Goal: Transaction & Acquisition: Purchase product/service

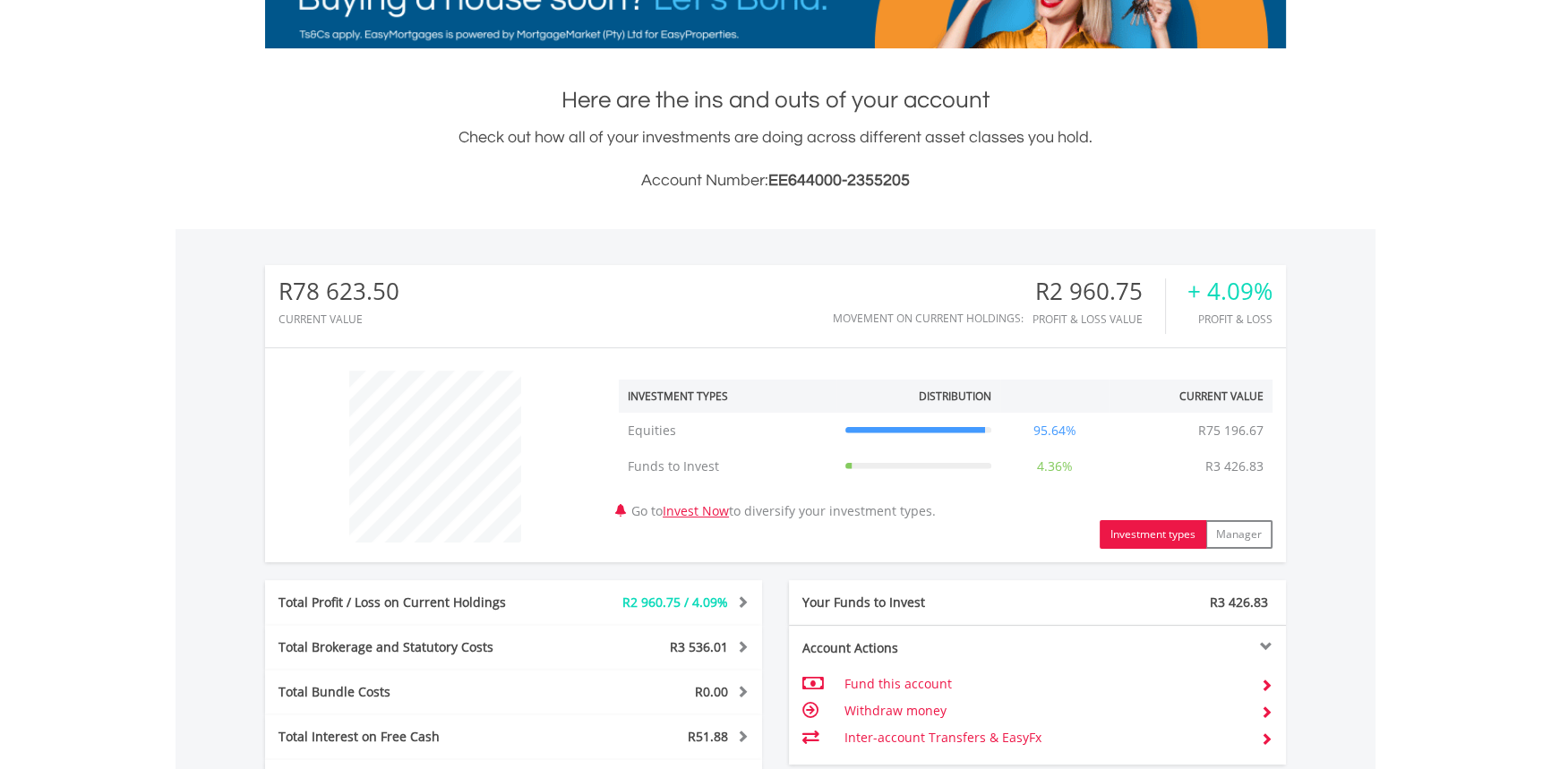
scroll to position [732, 0]
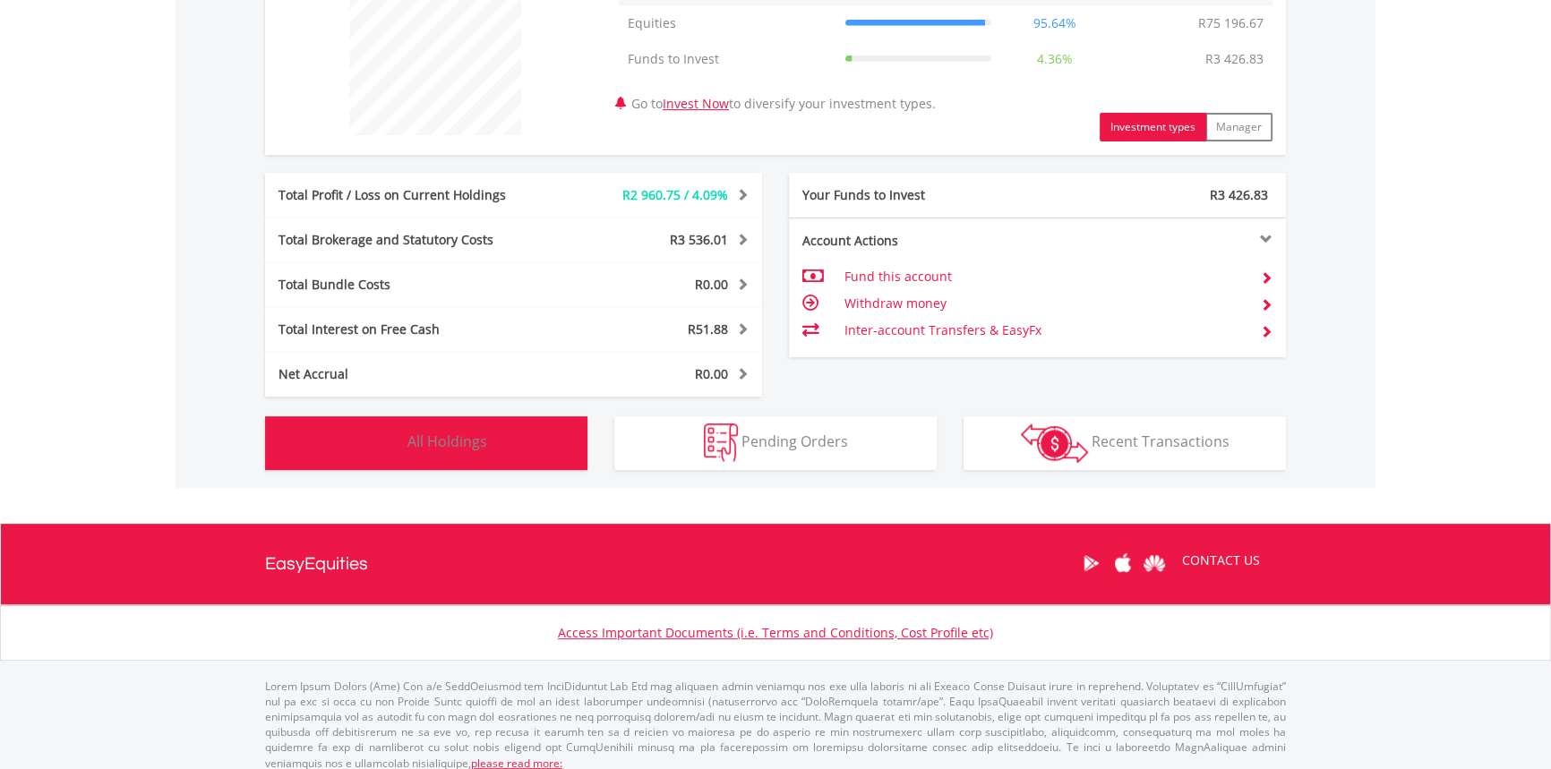
click at [543, 434] on button "Holdings All Holdings" at bounding box center [426, 443] width 322 height 54
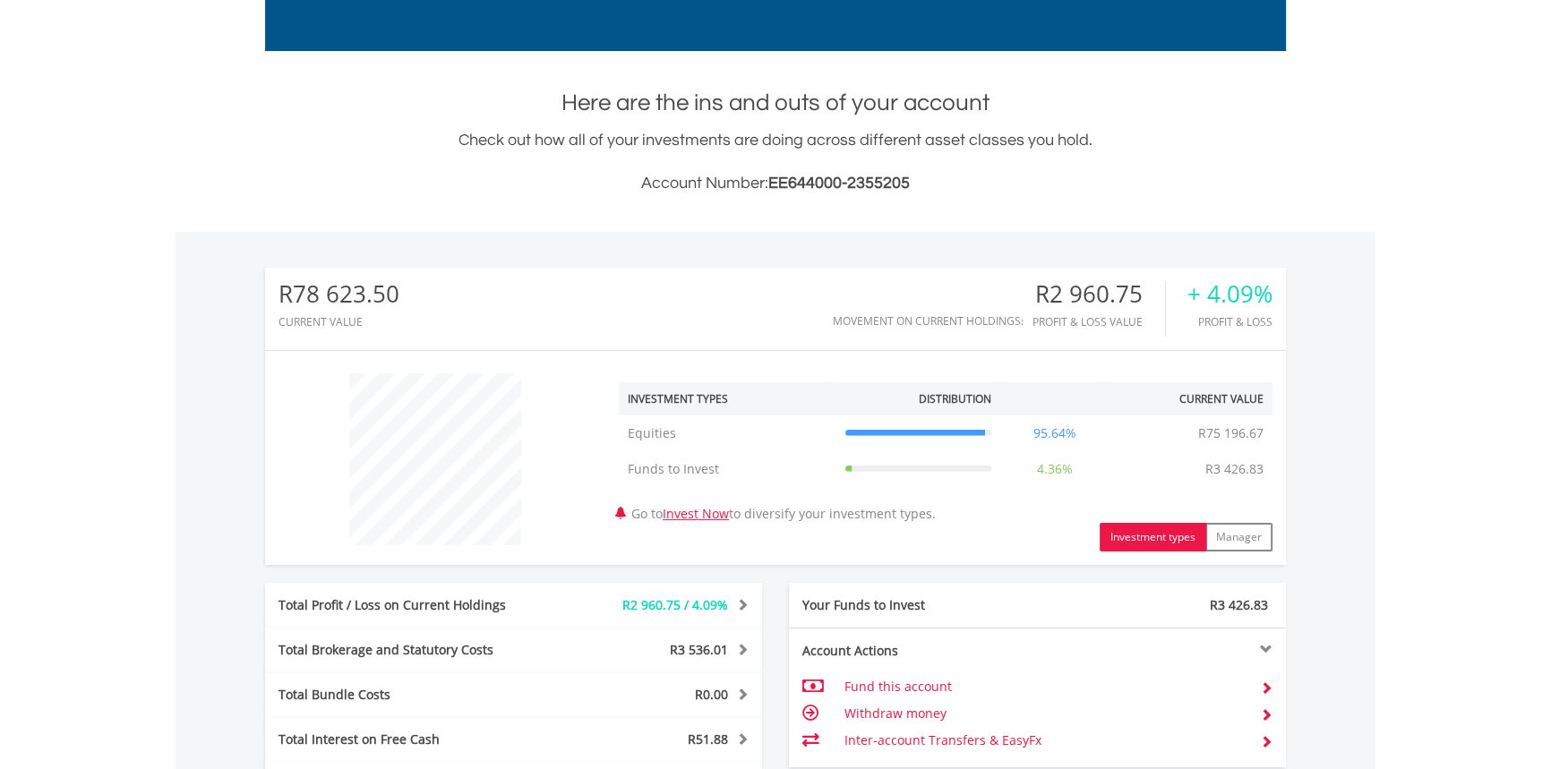
scroll to position [116, 0]
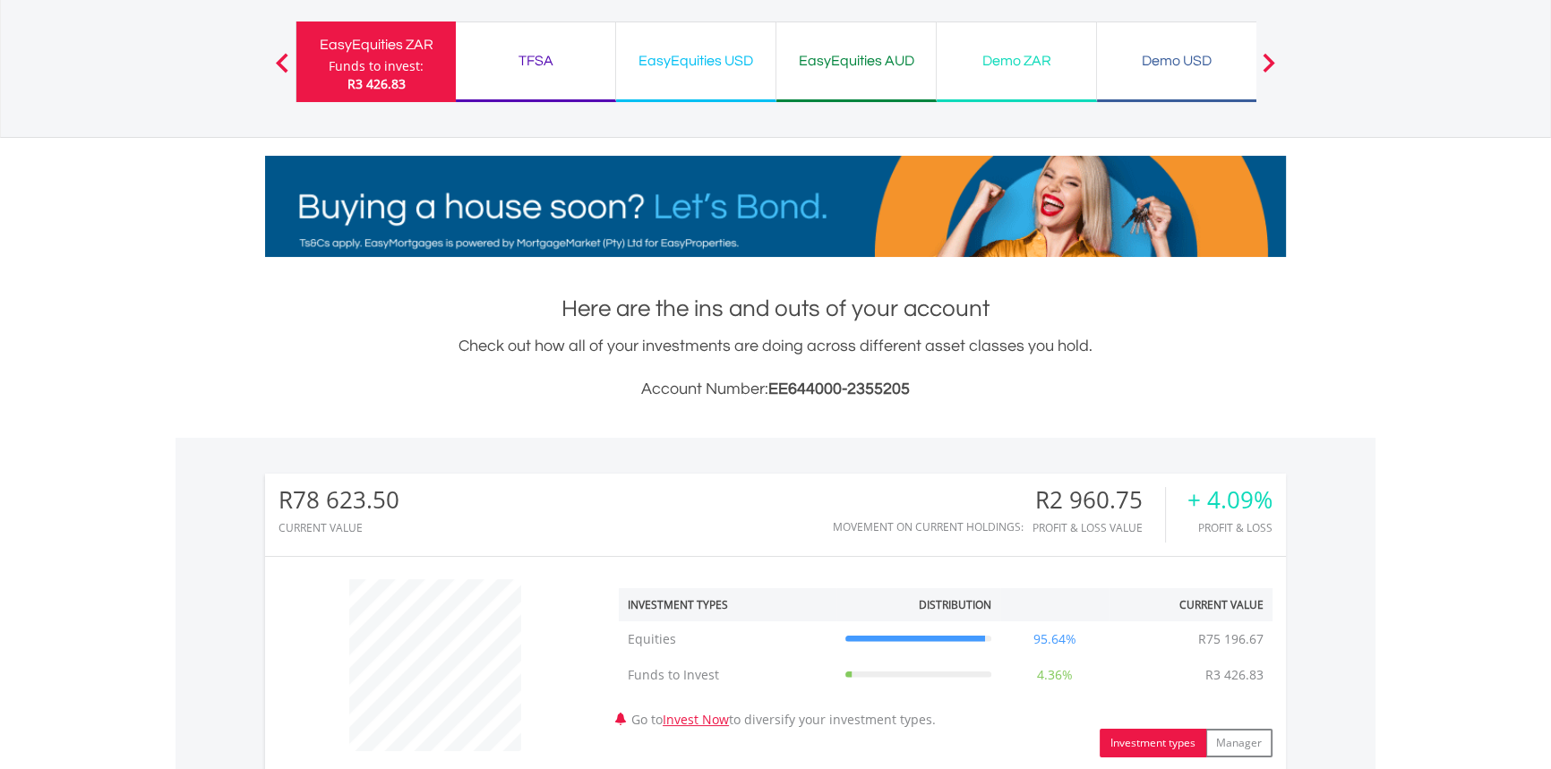
click at [736, 66] on div "EasyEquities USD" at bounding box center [696, 60] width 138 height 25
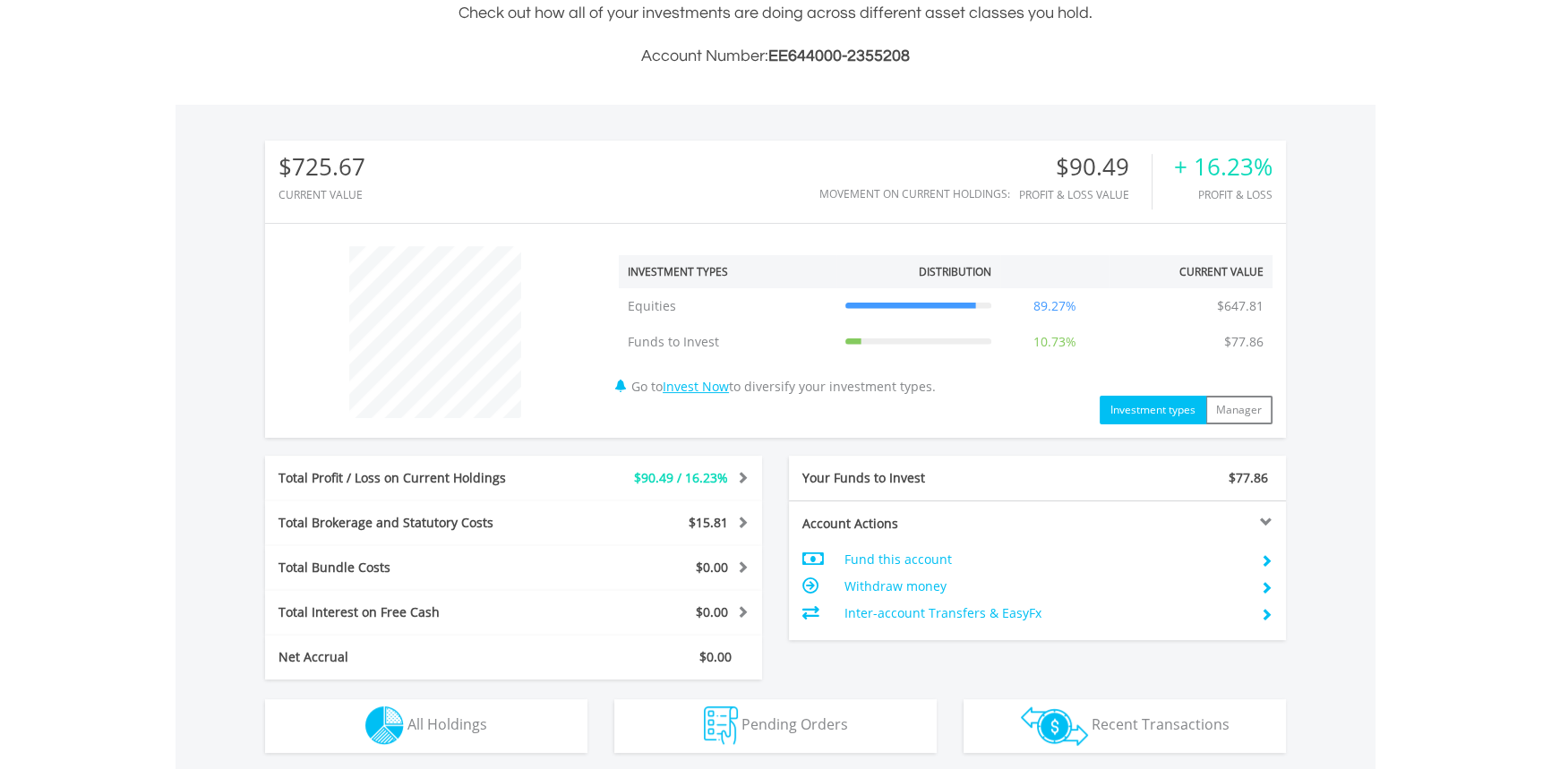
scroll to position [651, 0]
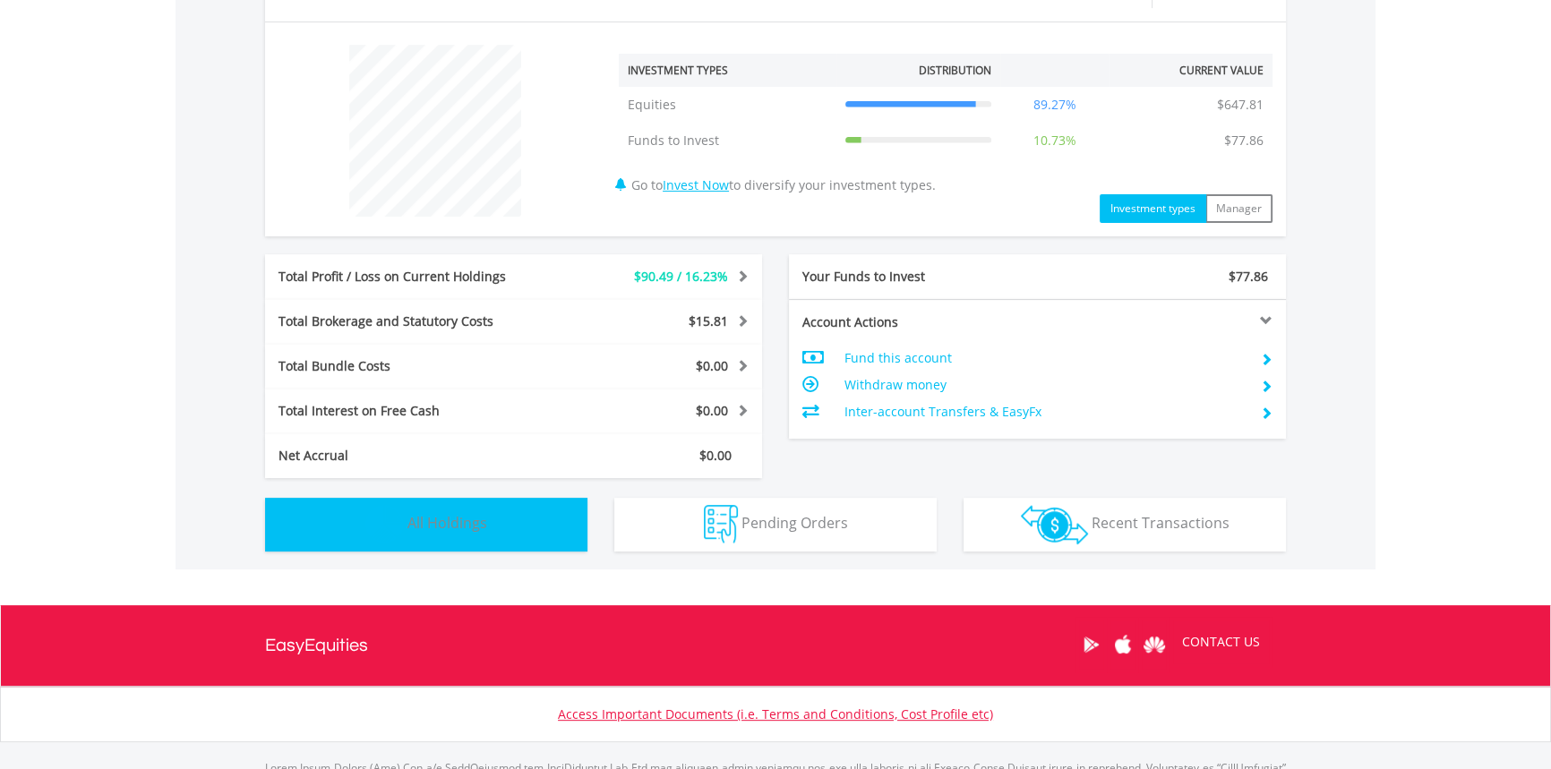
click at [521, 504] on button "Holdings All Holdings" at bounding box center [426, 525] width 322 height 54
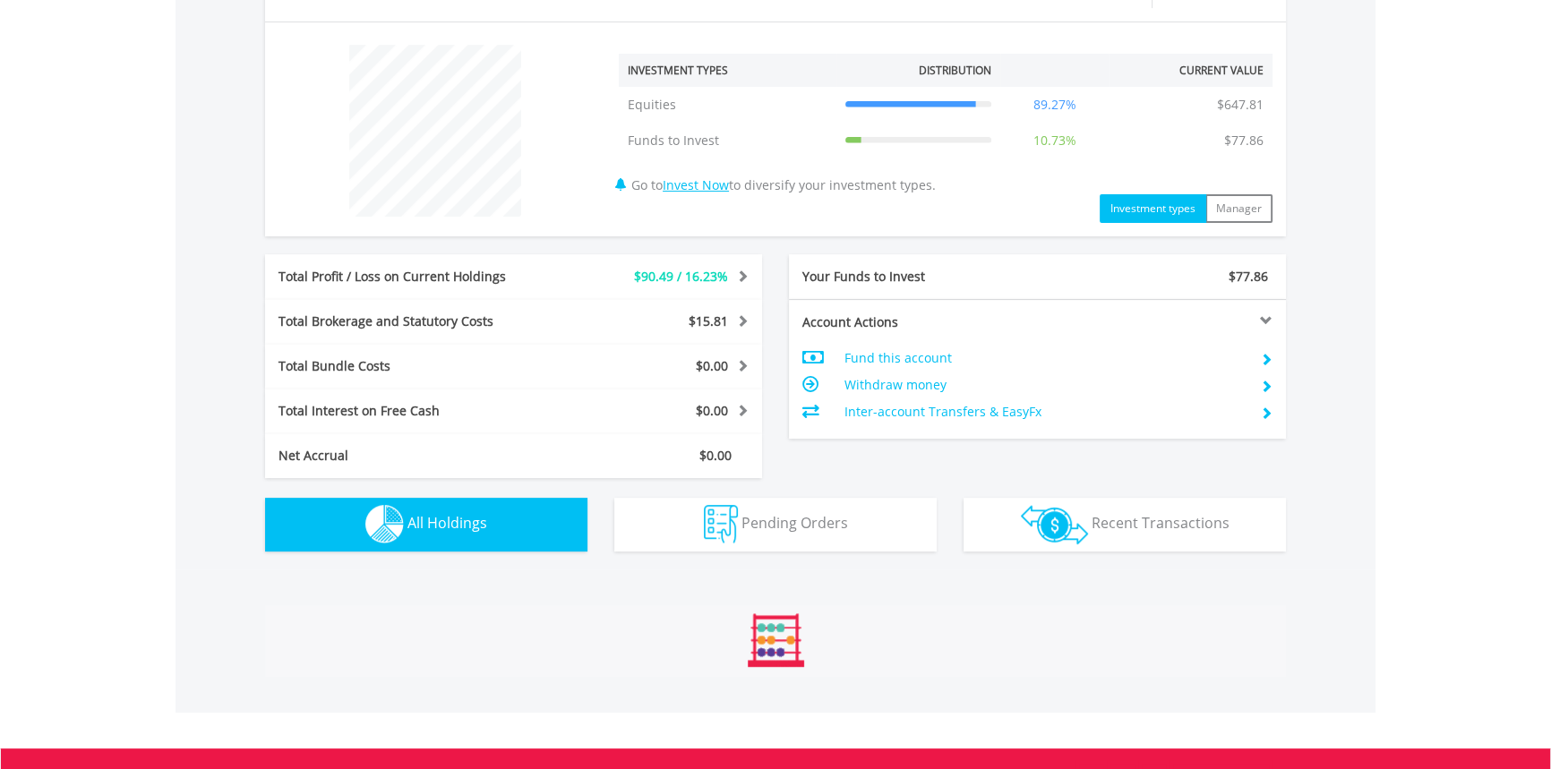
scroll to position [1255, 0]
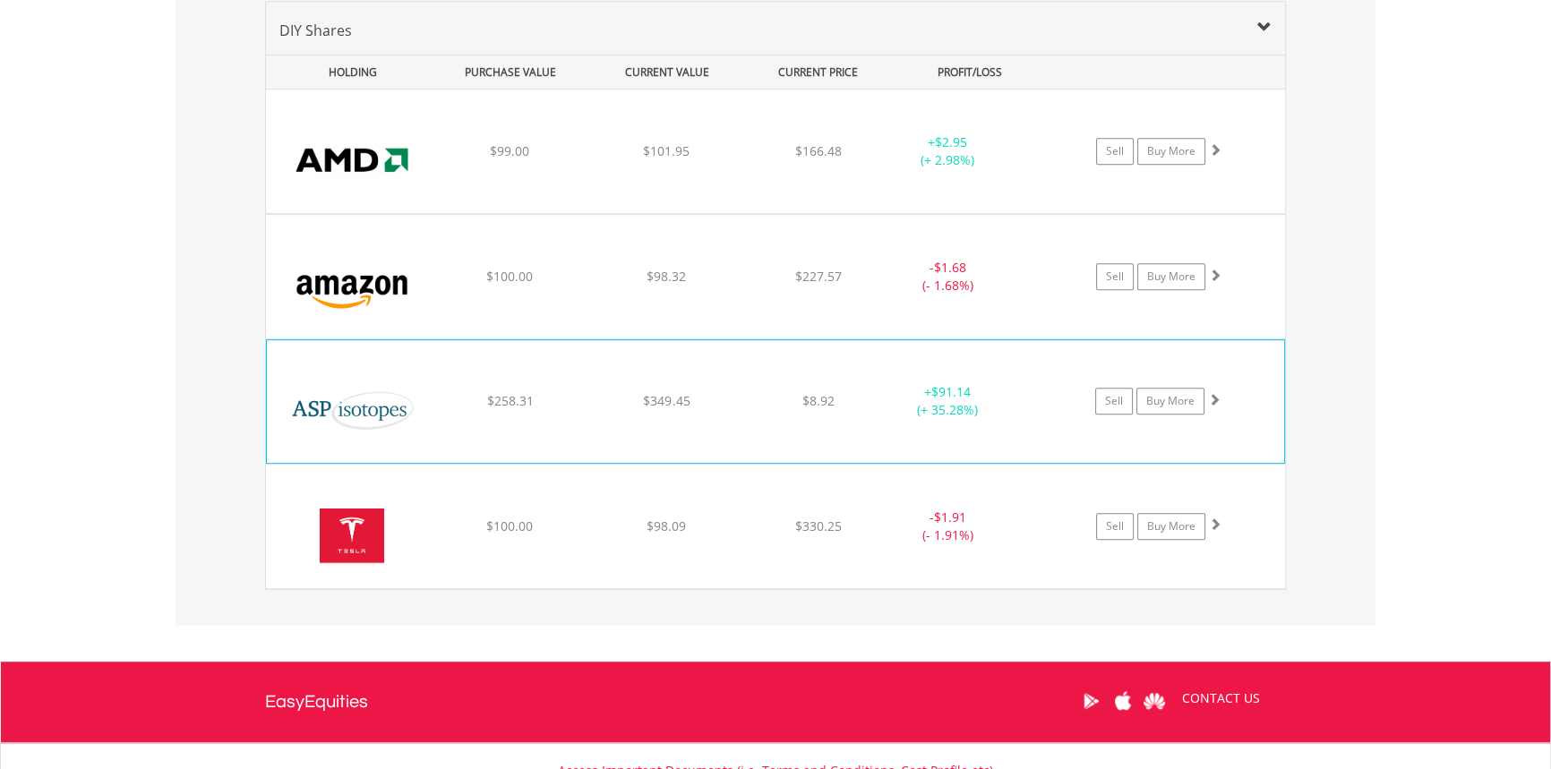
click at [783, 213] on div "﻿ ASP Isotopes Inc $258.31 $349.45 $8.92 + $91.14 (+ 35.28%) Sell Buy More" at bounding box center [775, 152] width 1019 height 124
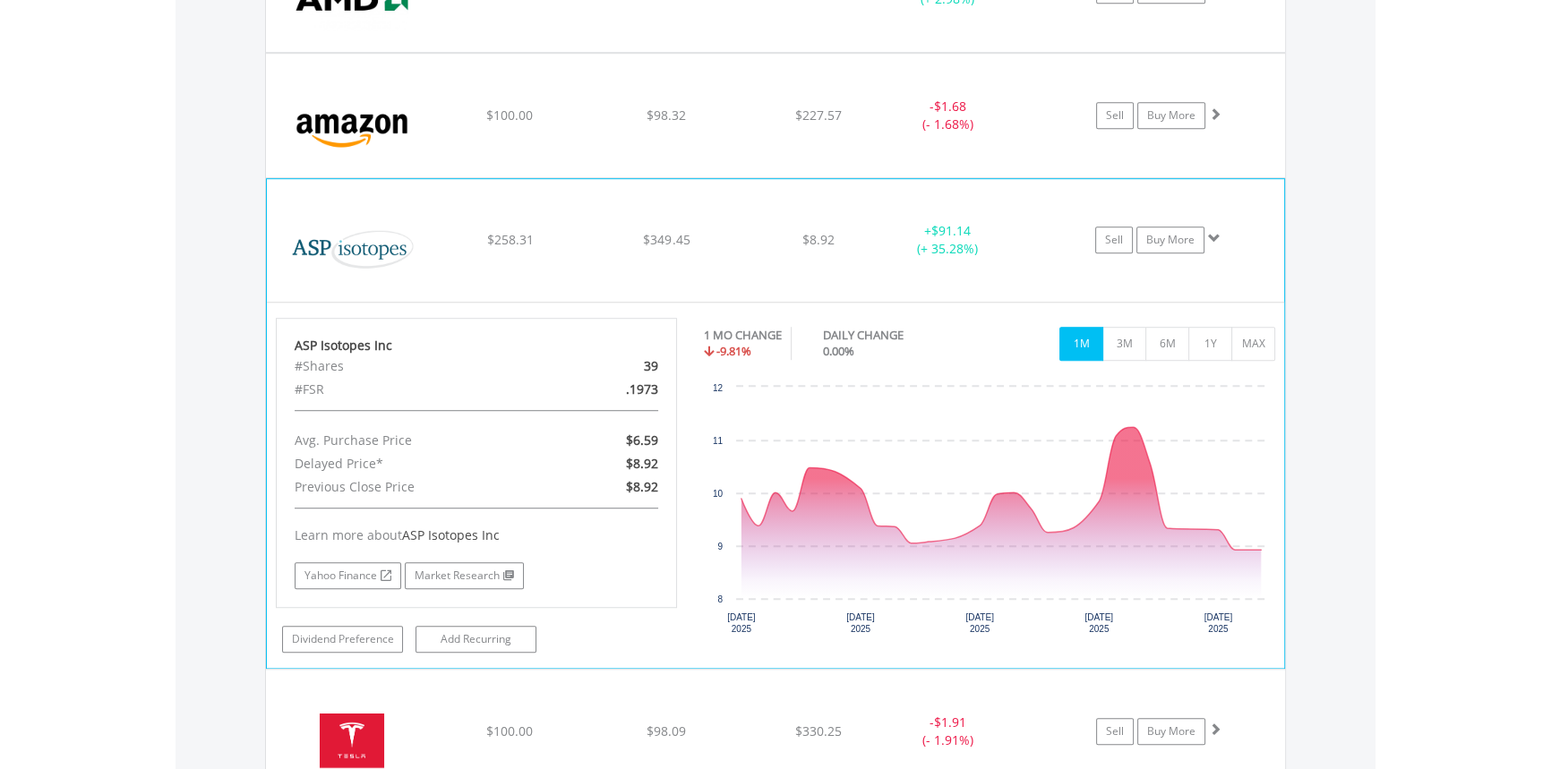
scroll to position [1418, 0]
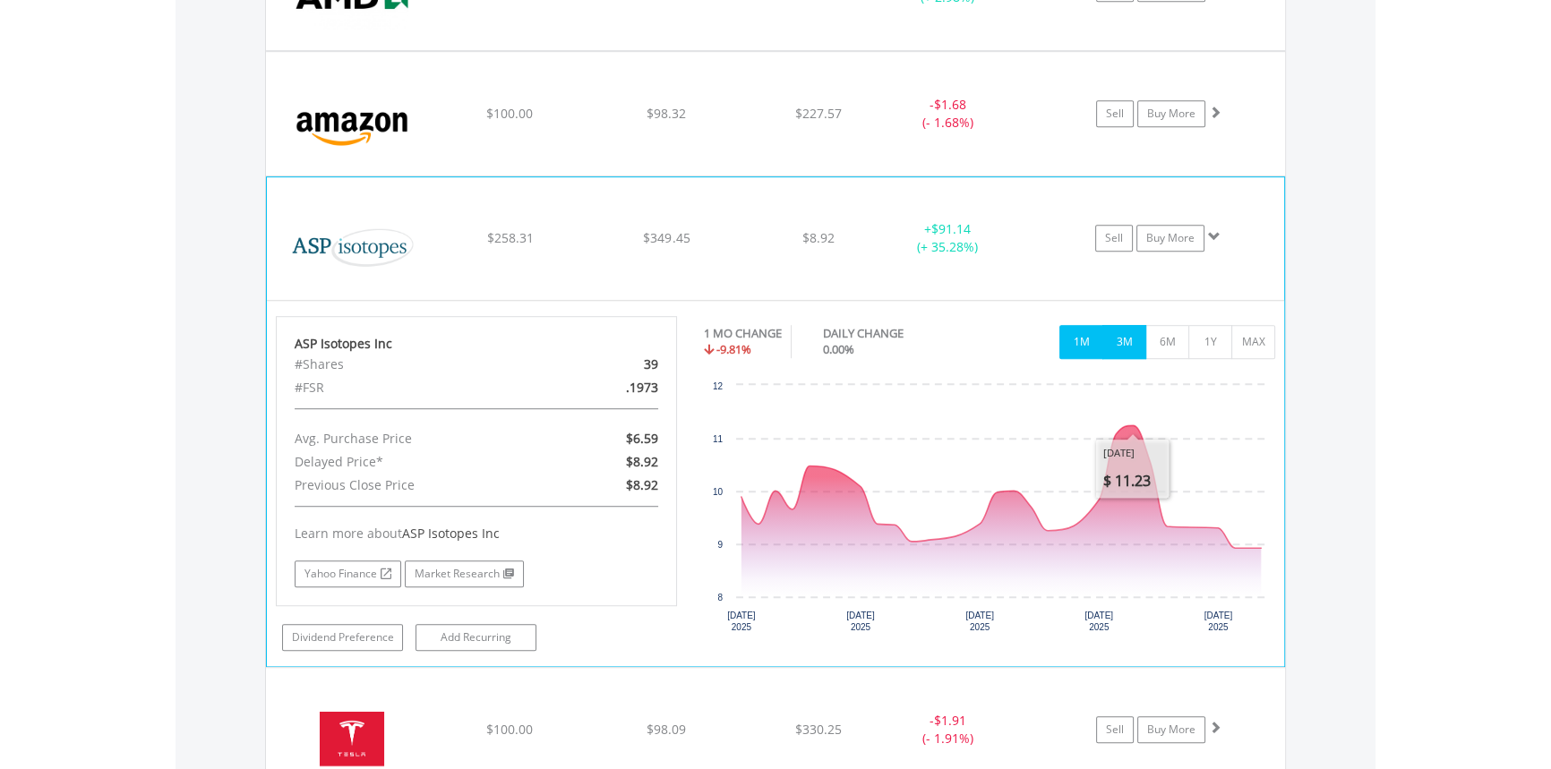
click at [1125, 340] on button "3M" at bounding box center [1124, 342] width 44 height 34
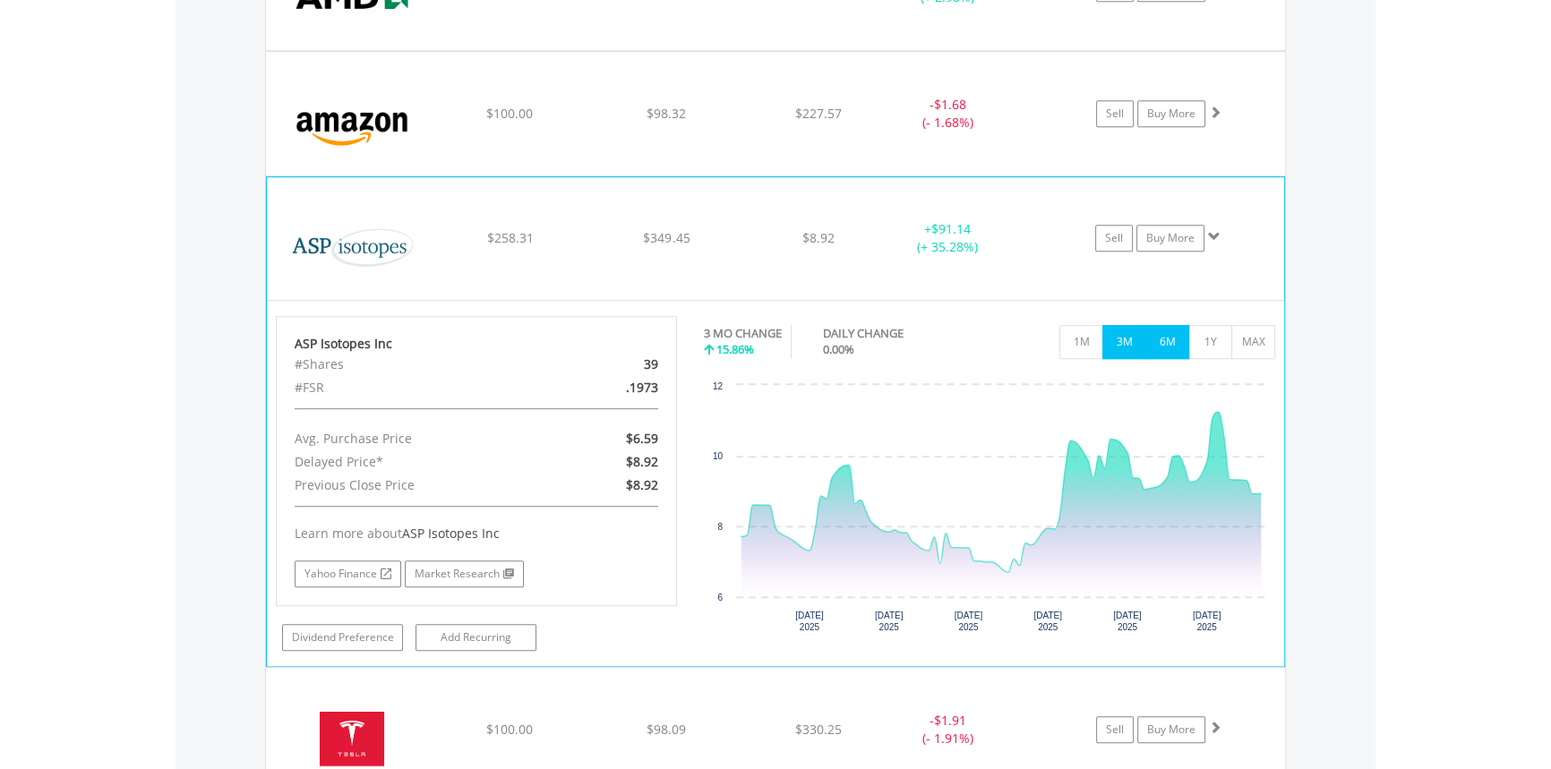
click at [1167, 339] on button "6M" at bounding box center [1167, 342] width 44 height 34
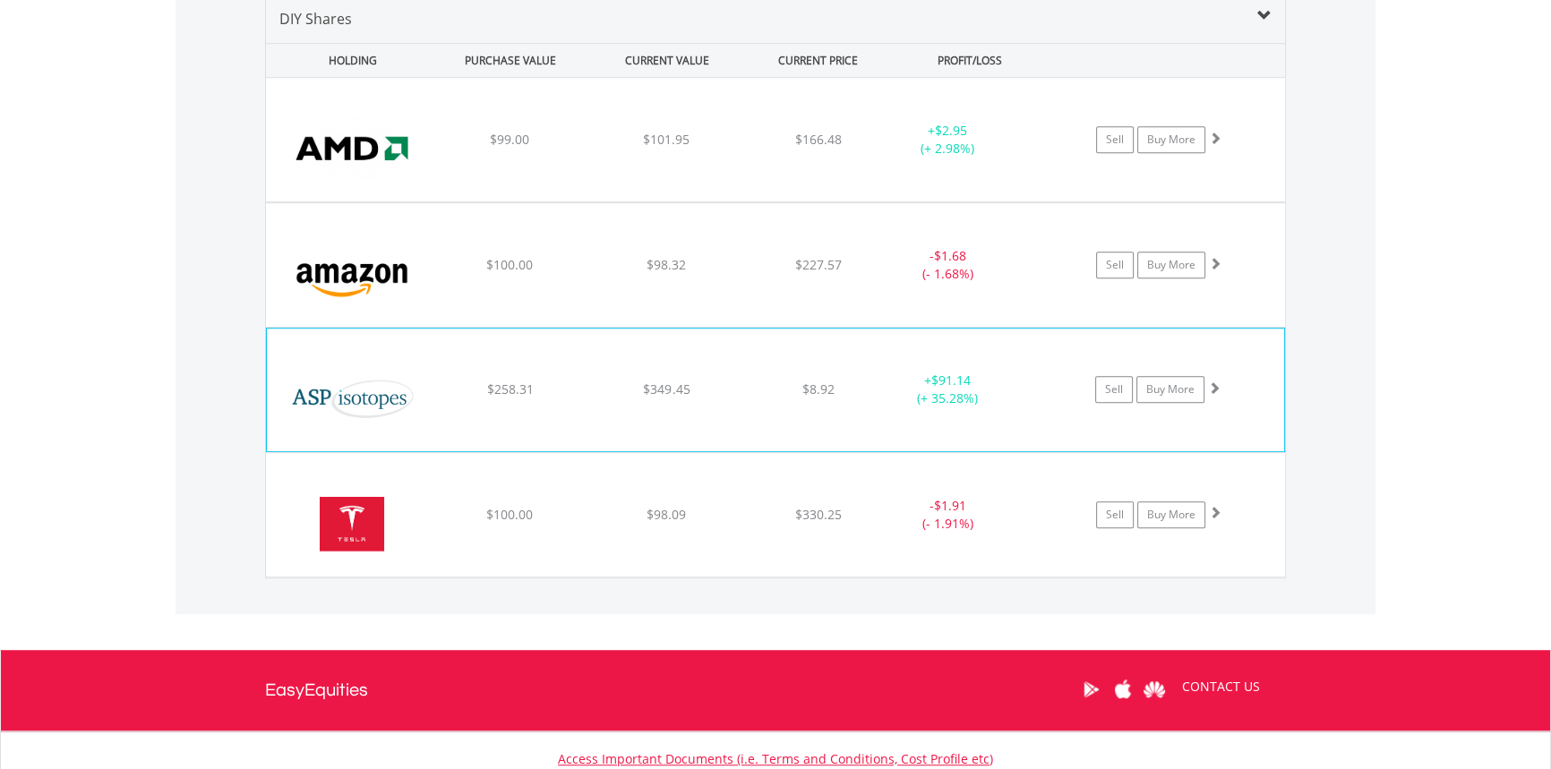
scroll to position [1242, 0]
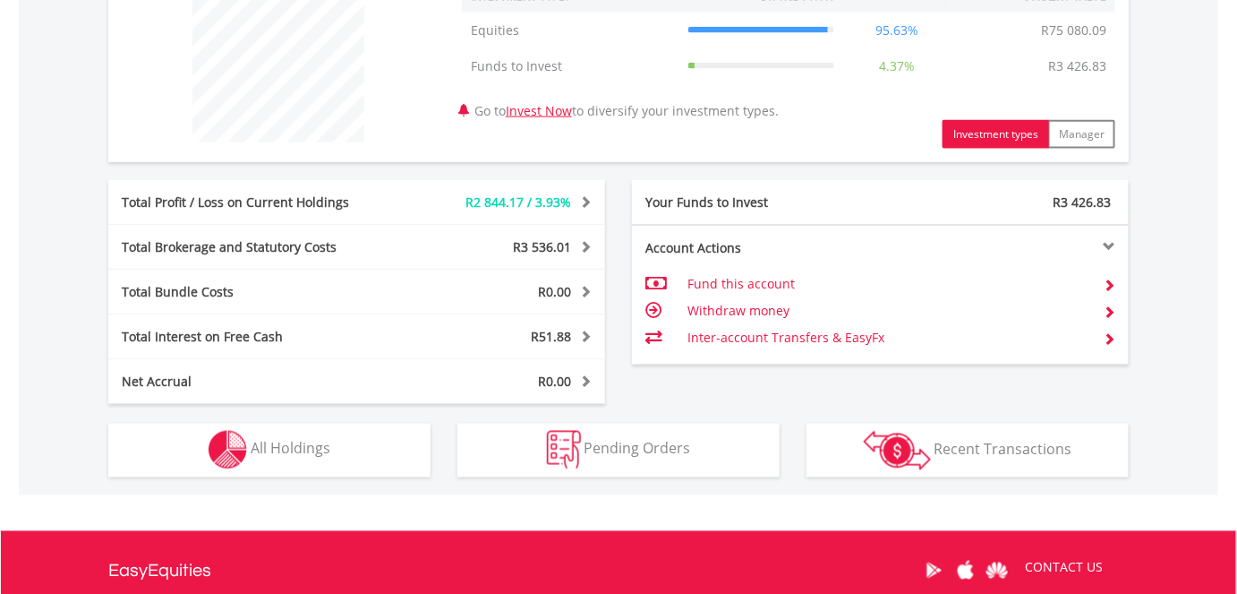
scroll to position [732, 0]
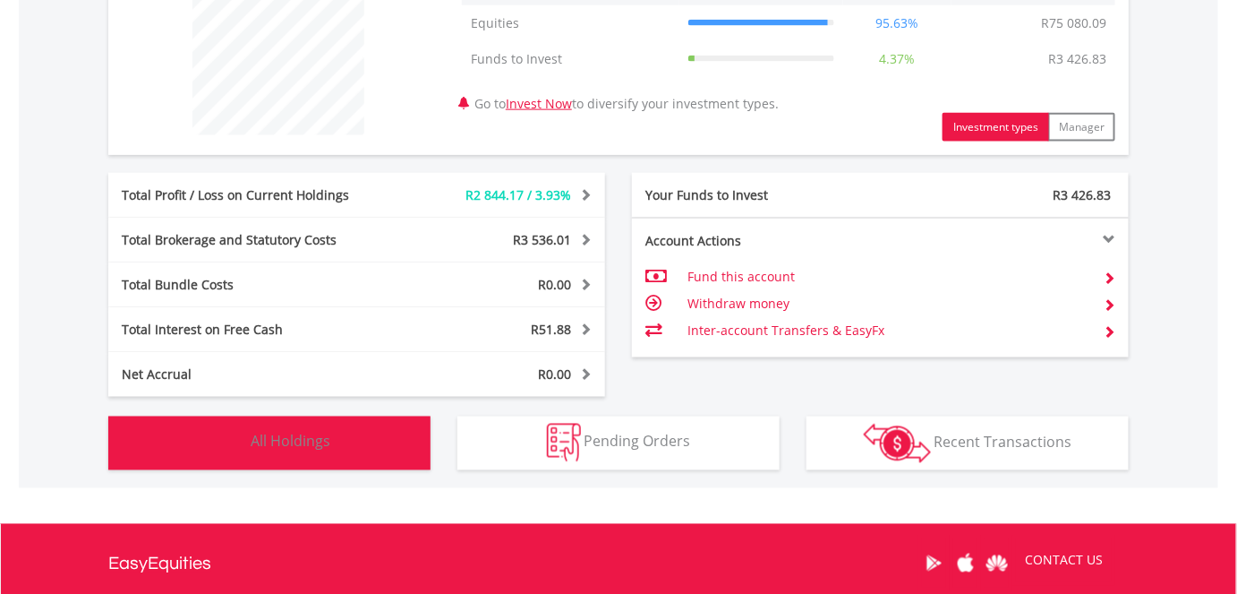
click at [381, 440] on button "Holdings All Holdings" at bounding box center [269, 443] width 322 height 54
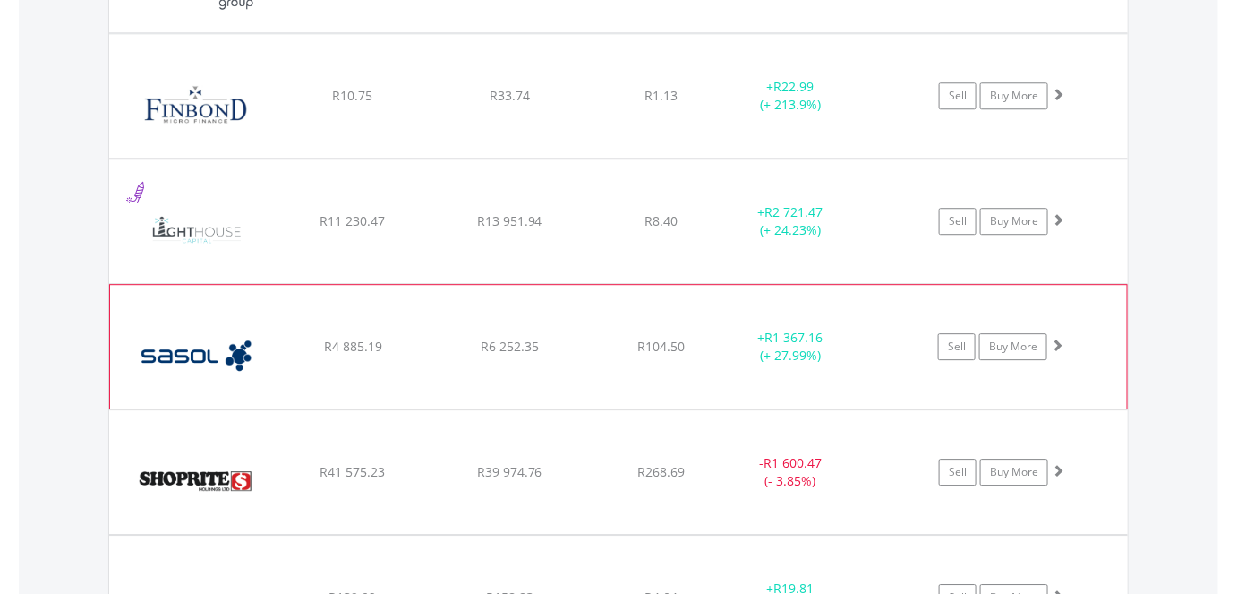
scroll to position [1661, 0]
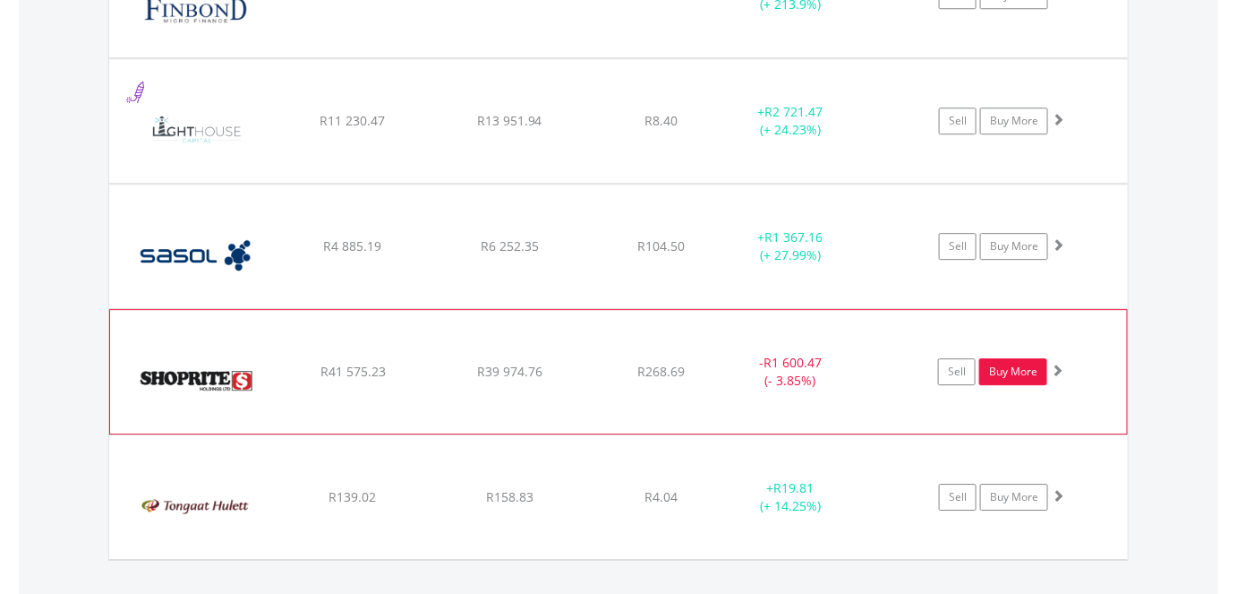
click at [1040, 358] on link "Buy More" at bounding box center [1013, 371] width 68 height 27
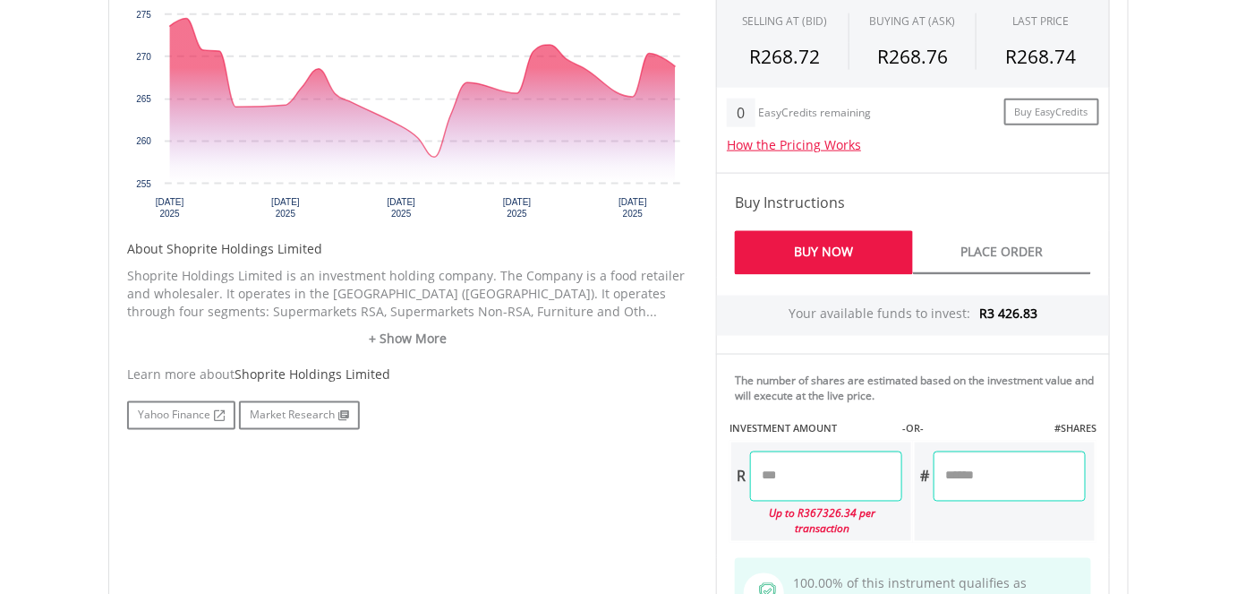
scroll to position [820, 0]
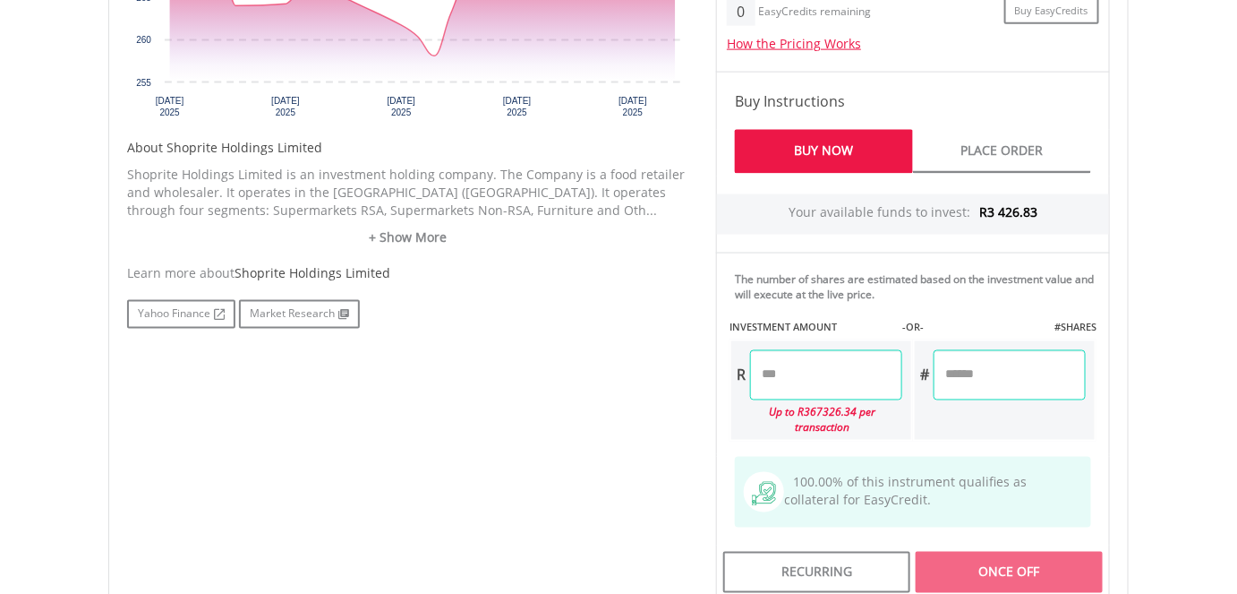
click at [854, 381] on input "number" at bounding box center [826, 375] width 152 height 50
click at [775, 371] on input "****" at bounding box center [826, 375] width 152 height 50
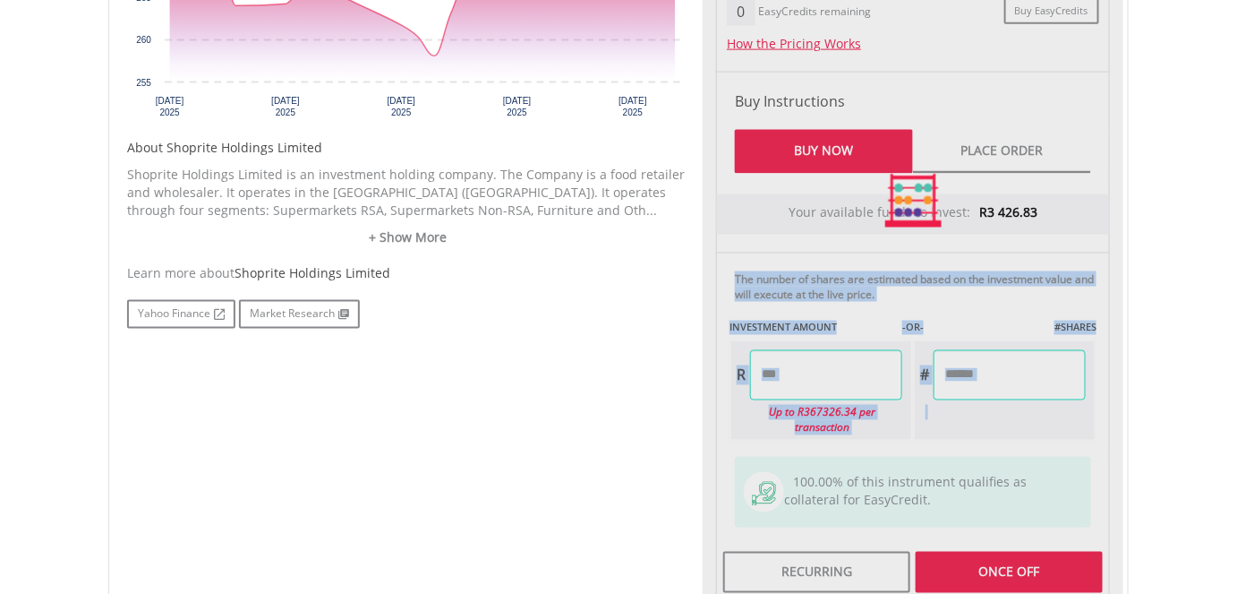
type input "*******"
click at [1163, 248] on body "My Investments Invest Now New Listings Sell My Recurring Investments Pending Or…" at bounding box center [618, 63] width 1237 height 1766
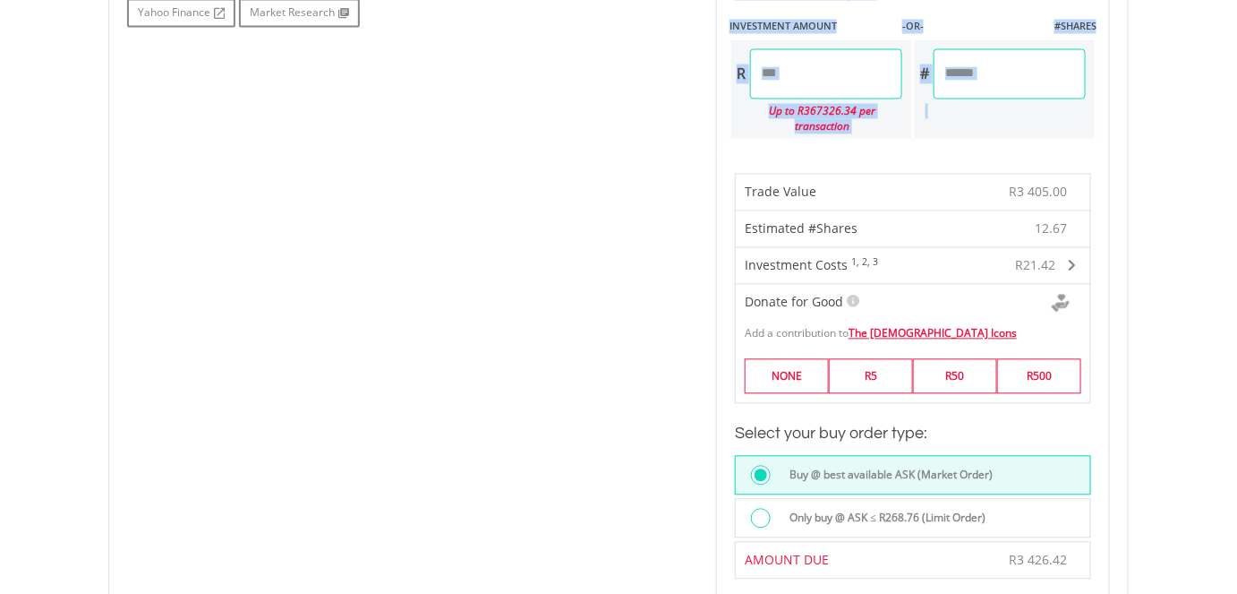
scroll to position [1146, 0]
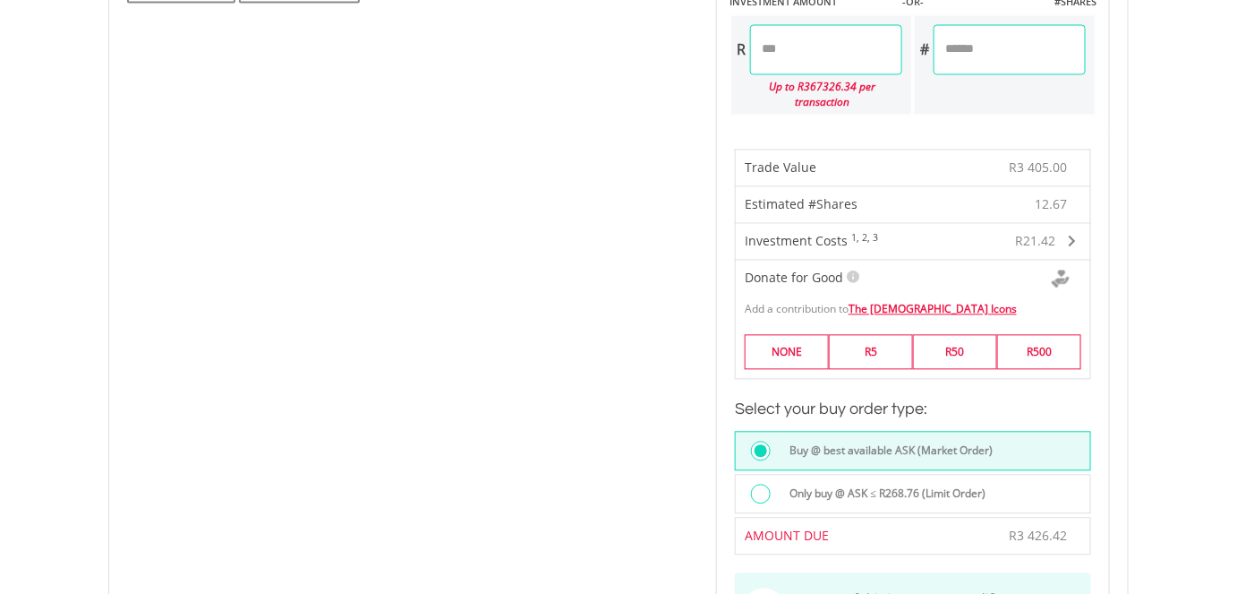
click at [874, 483] on label "Only buy @ ASK ≤ R268.76 (Limit Order)" at bounding box center [883, 493] width 207 height 20
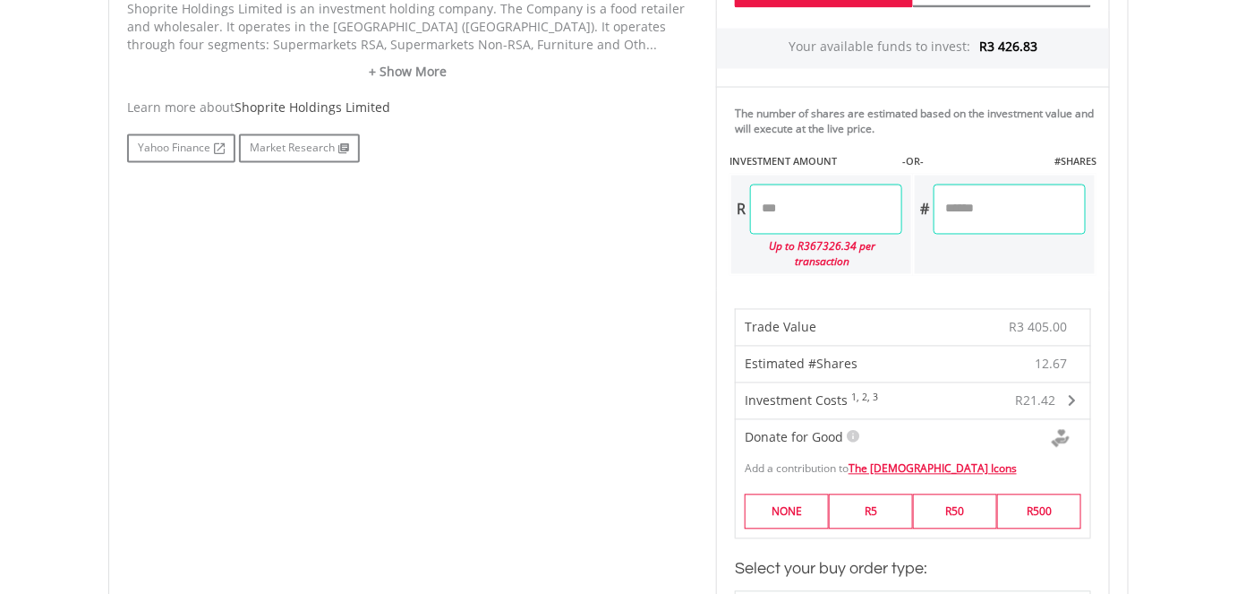
scroll to position [983, 0]
click at [796, 206] on input "*******" at bounding box center [826, 212] width 152 height 50
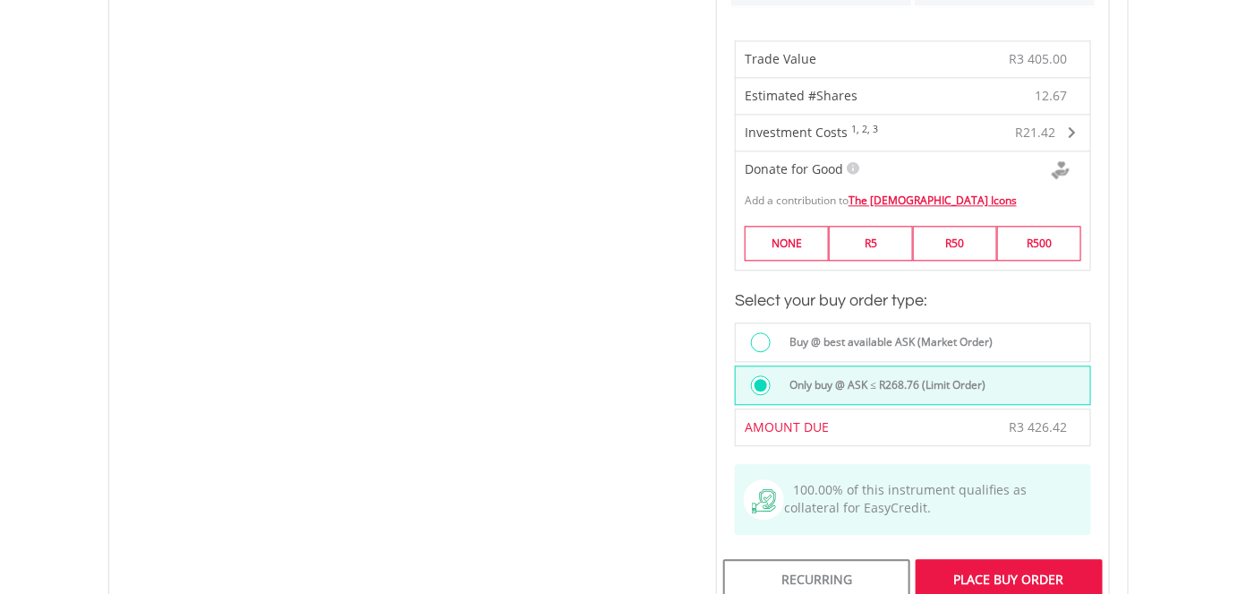
scroll to position [1471, 0]
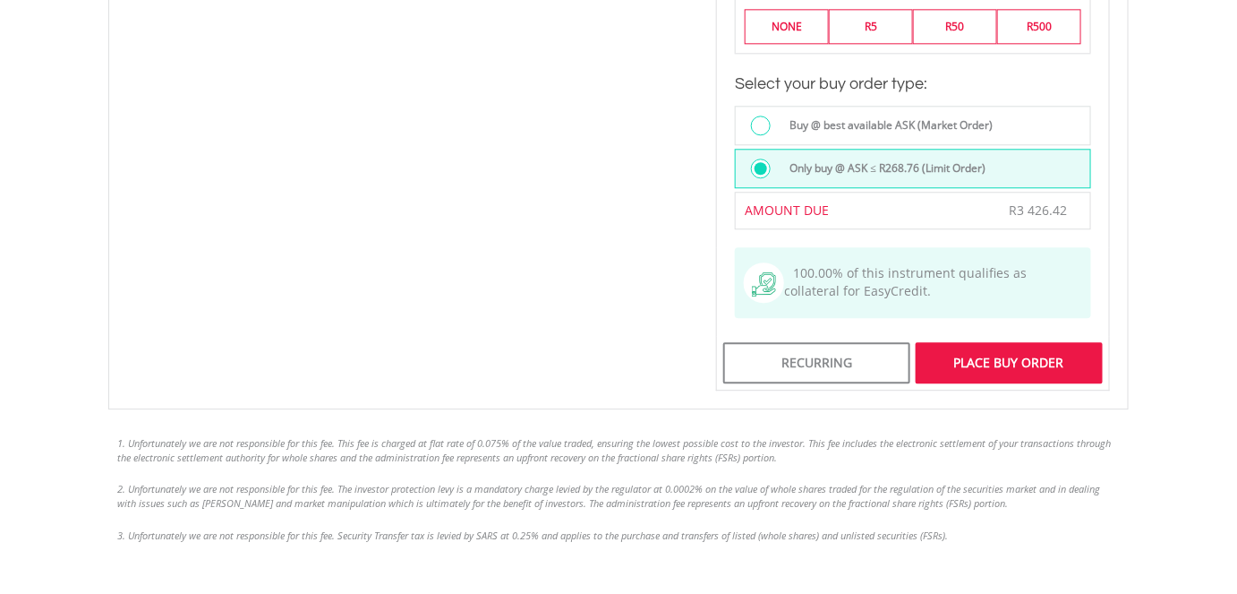
click at [997, 344] on div "Place Buy Order" at bounding box center [1009, 362] width 187 height 41
